Goal: Task Accomplishment & Management: Manage account settings

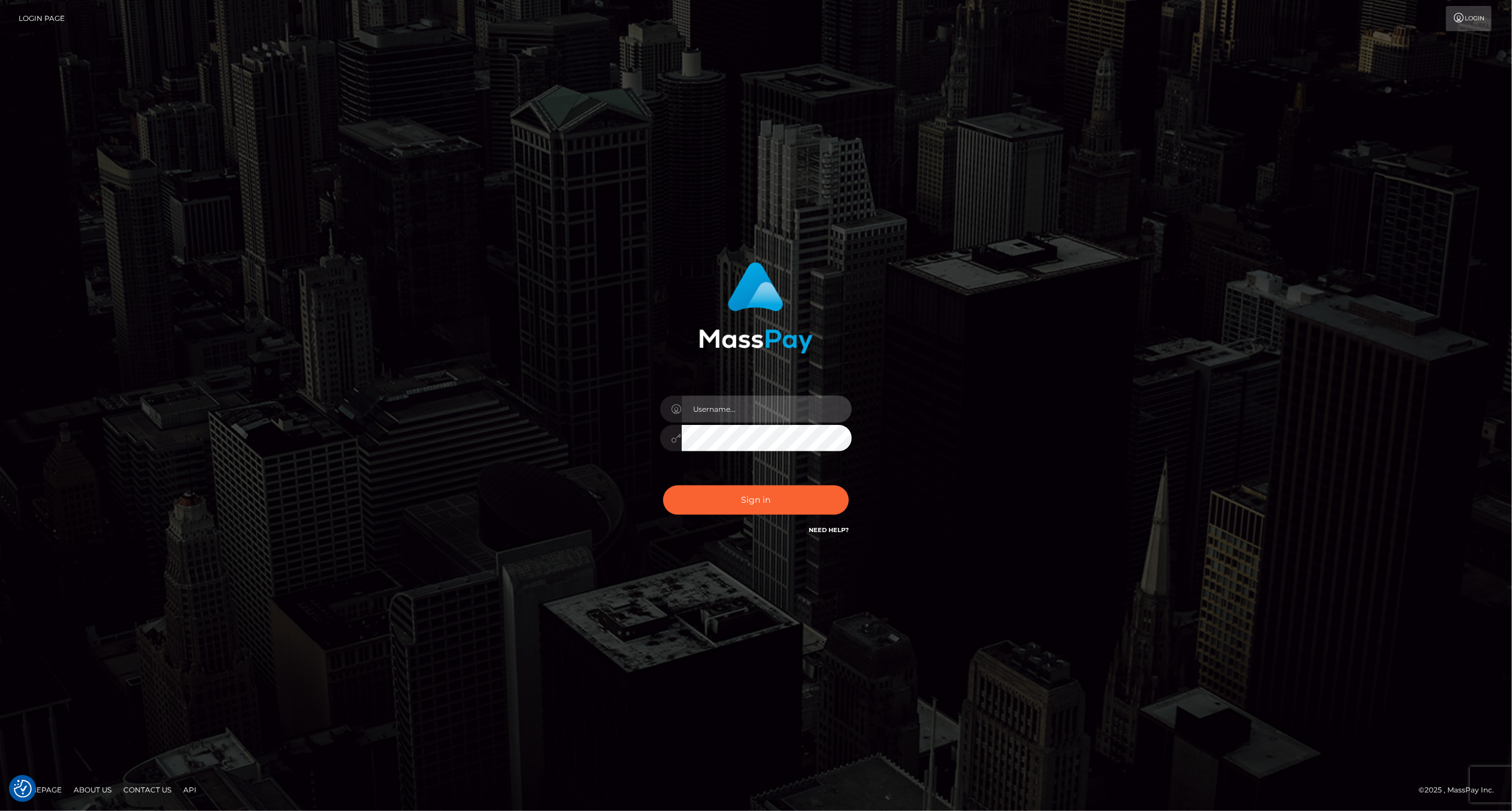
click at [773, 415] on input "text" at bounding box center [767, 409] width 170 height 27
type input "ashbil"
click at [772, 499] on button "Sign in" at bounding box center [756, 500] width 186 height 29
click at [737, 411] on input "text" at bounding box center [767, 409] width 170 height 27
type input "ashbil"
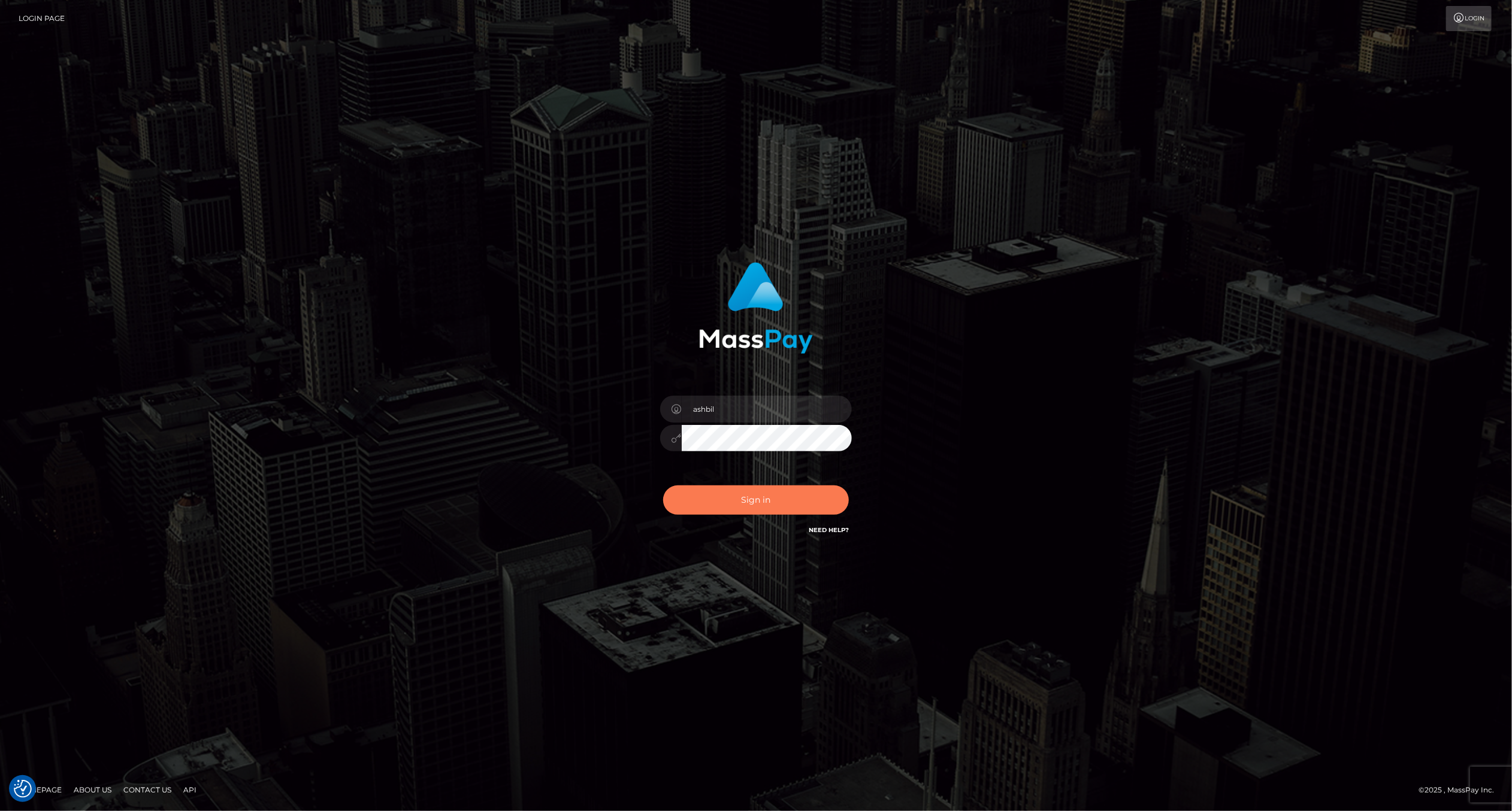
click at [760, 491] on button "Sign in" at bounding box center [756, 500] width 186 height 29
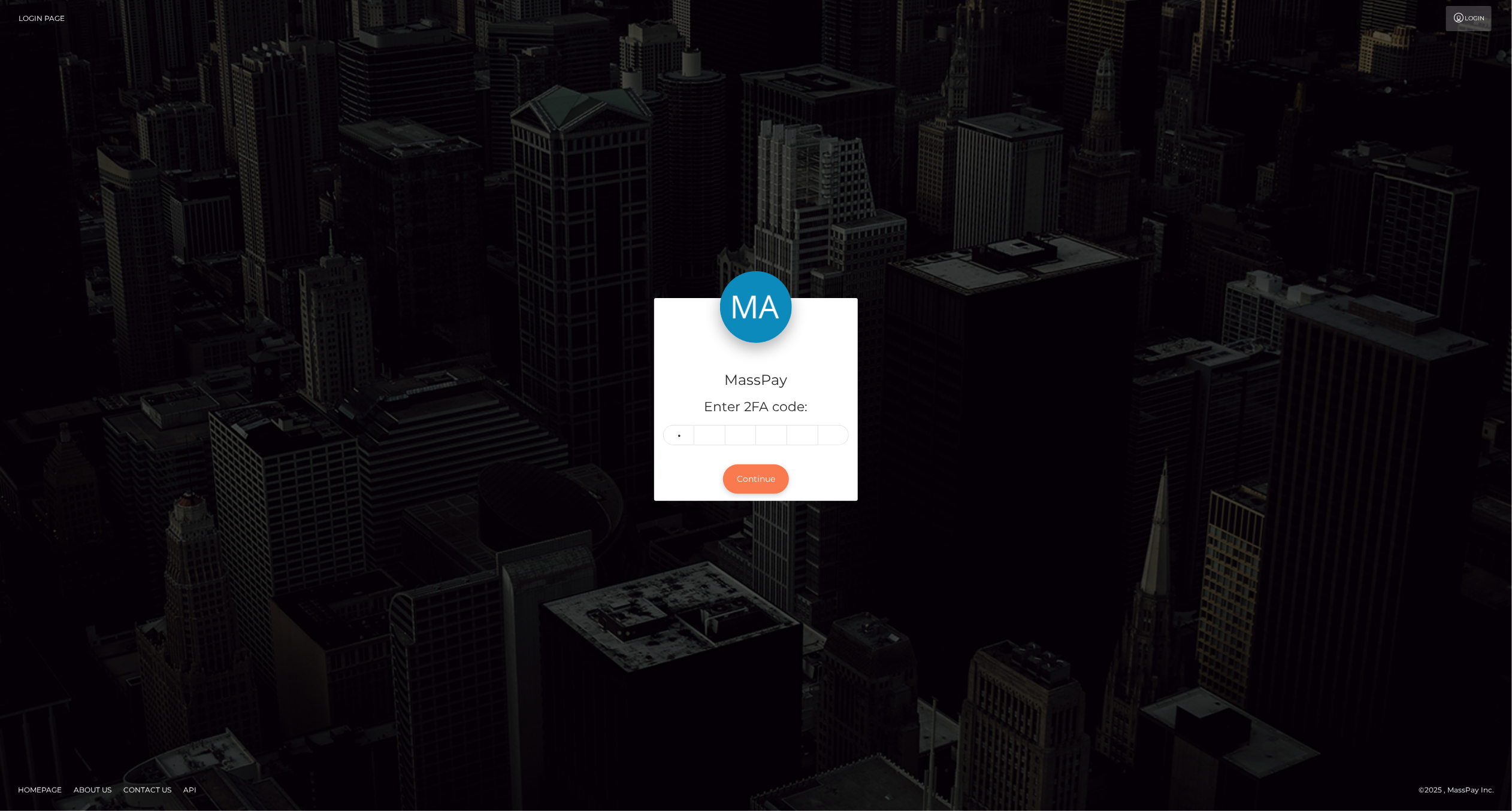
type input "8"
type input "6"
type input "9"
type input "7"
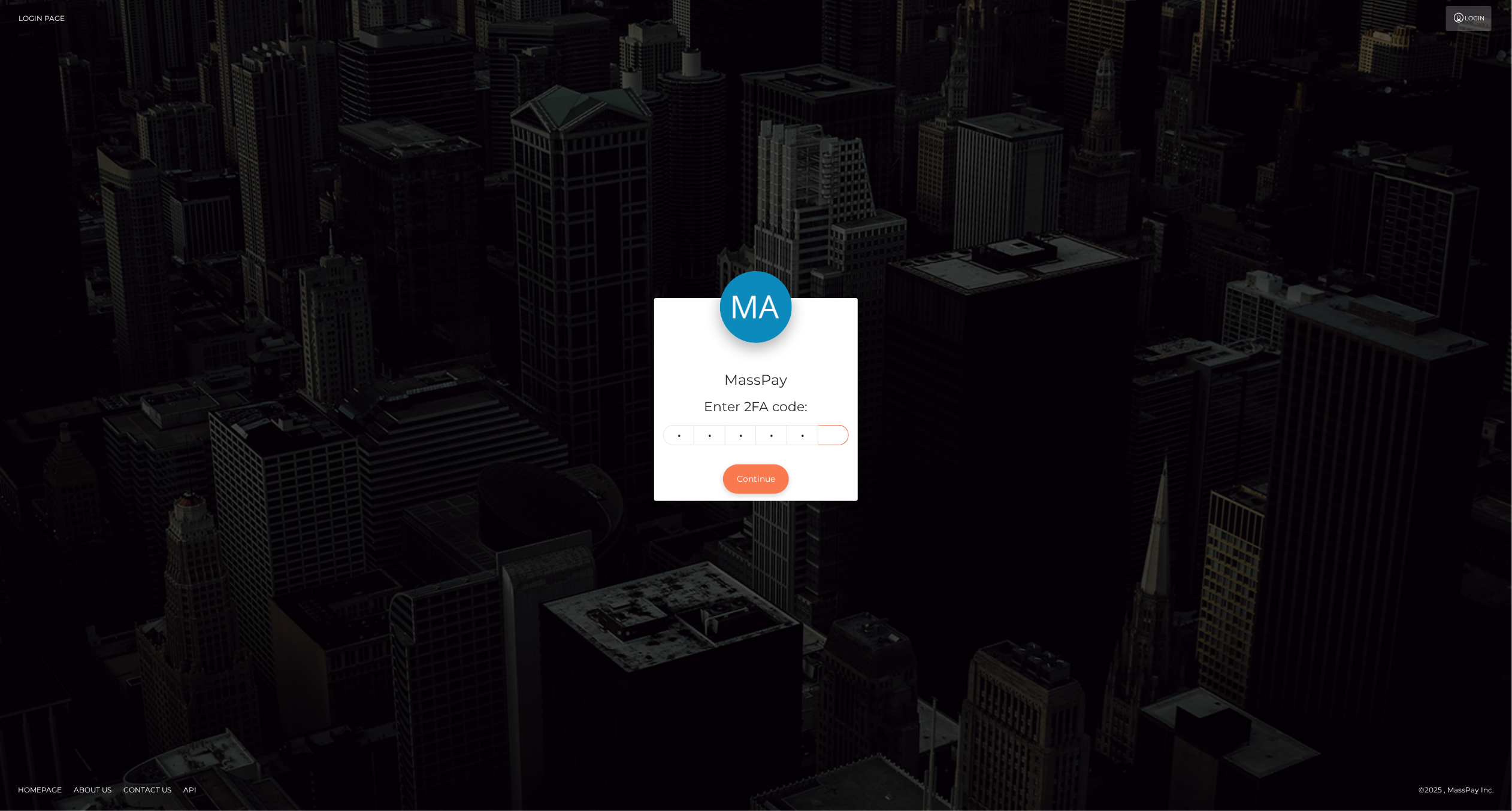
type input "2"
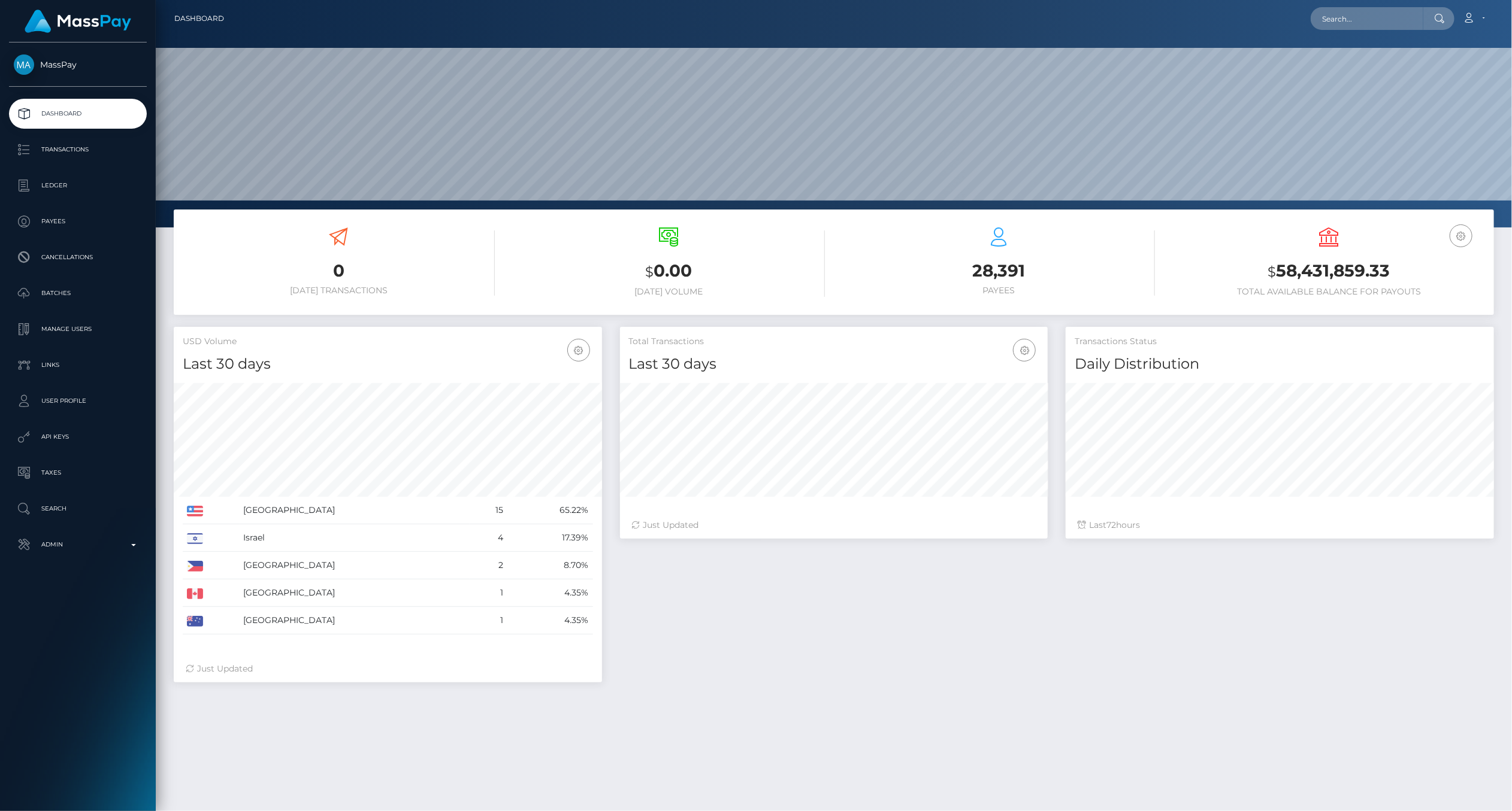
scroll to position [212, 428]
click at [841, 662] on div "Total Transactions Last 30 days Last 30 days Last 60 days Last 90 days 24" at bounding box center [1057, 524] width 892 height 395
